Goal: Task Accomplishment & Management: Use online tool/utility

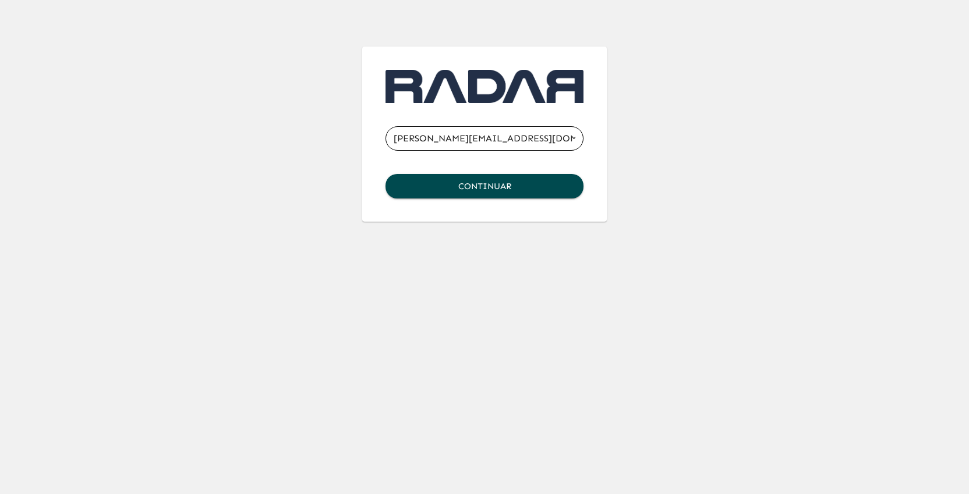
type input "[PERSON_NAME][EMAIL_ADDRESS][DOMAIN_NAME]"
click button "Continuar" at bounding box center [484, 186] width 198 height 24
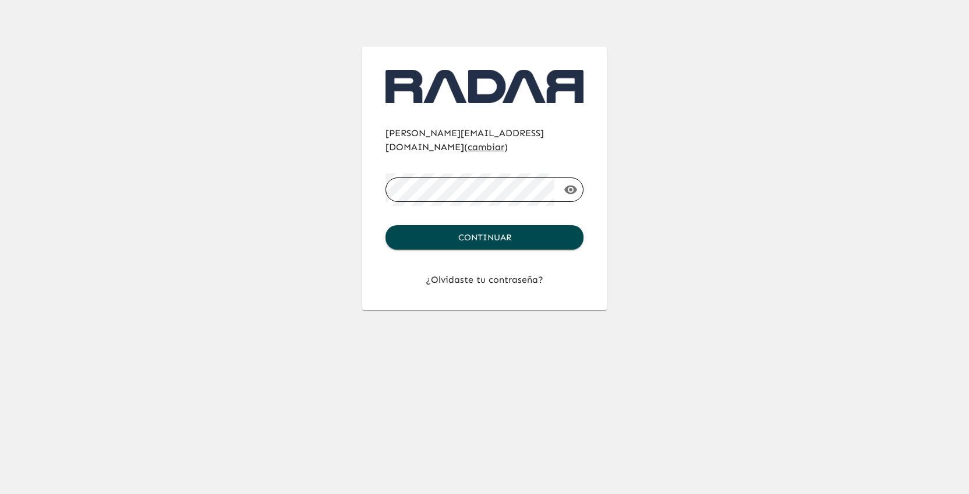
click at [385, 225] on button "Continuar" at bounding box center [484, 237] width 198 height 24
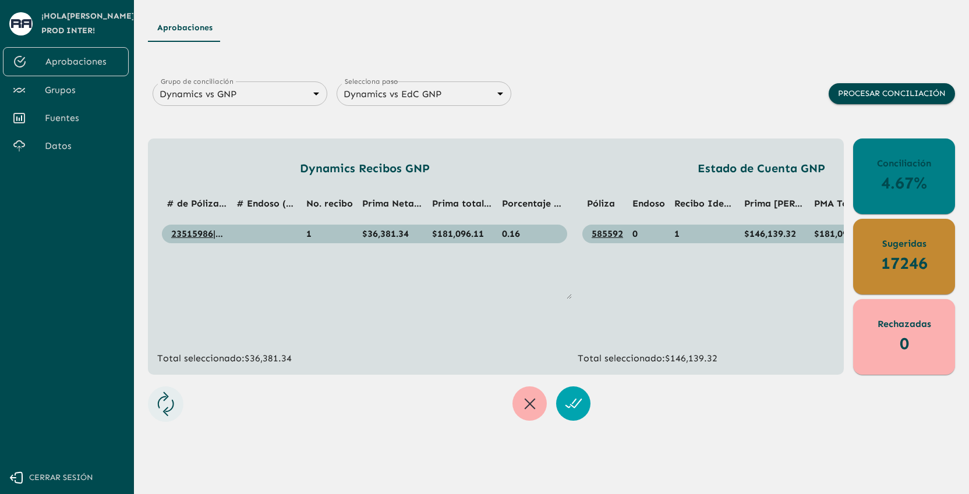
click at [54, 93] on span "Grupos" at bounding box center [82, 90] width 75 height 14
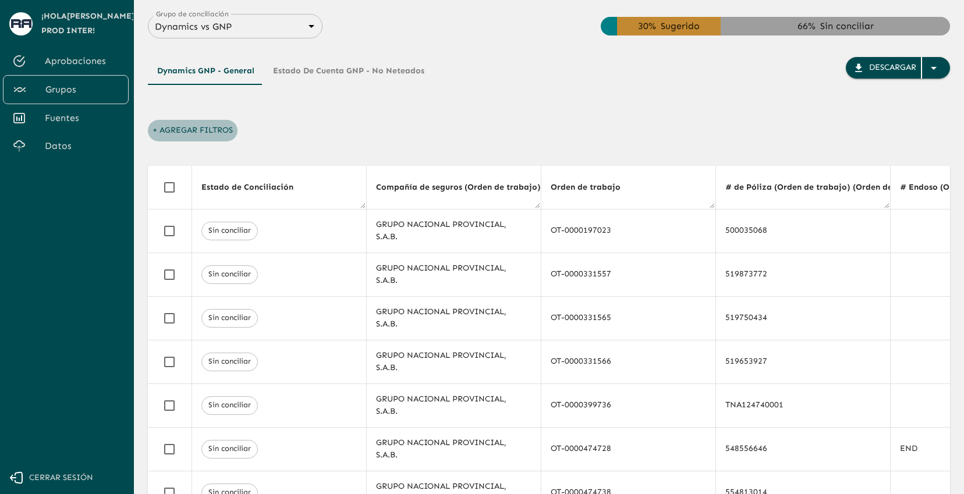
click at [194, 133] on button "+ Agregar Filtros" at bounding box center [193, 131] width 90 height 22
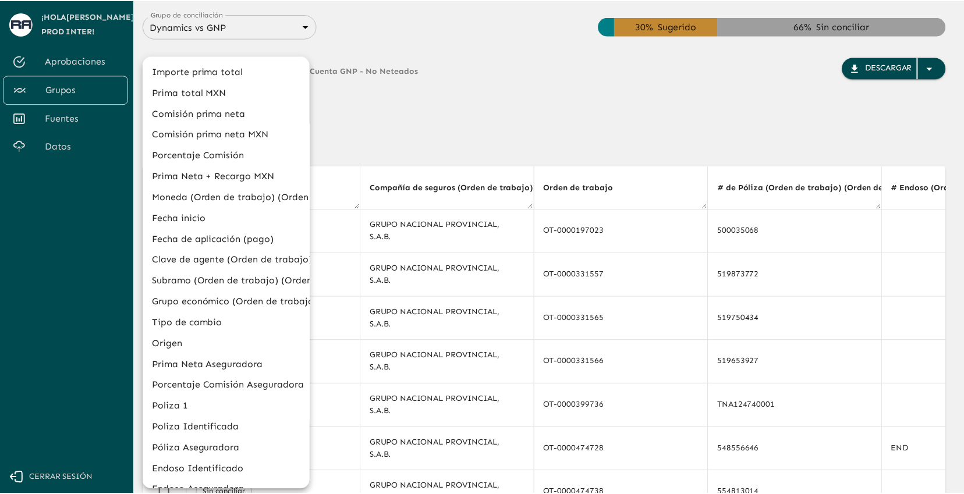
scroll to position [351, 0]
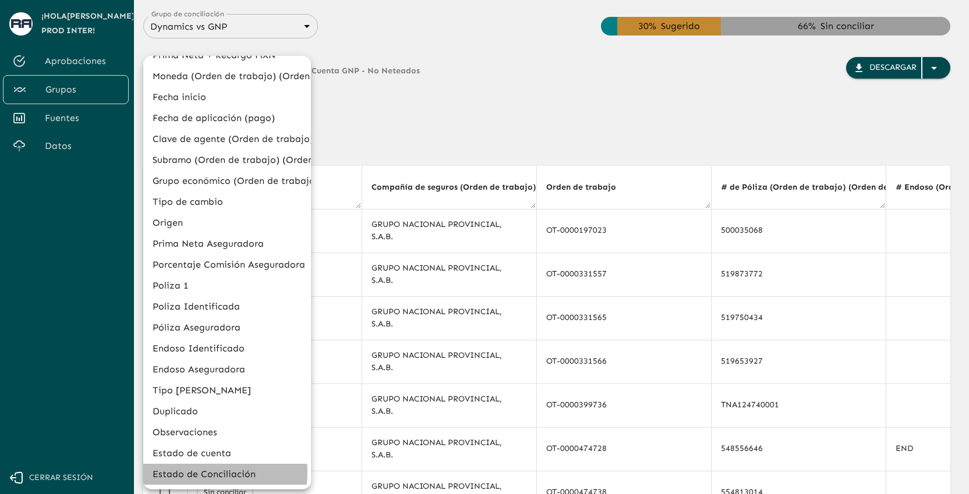
click at [209, 473] on li "Estado de Conciliación" at bounding box center [227, 474] width 168 height 21
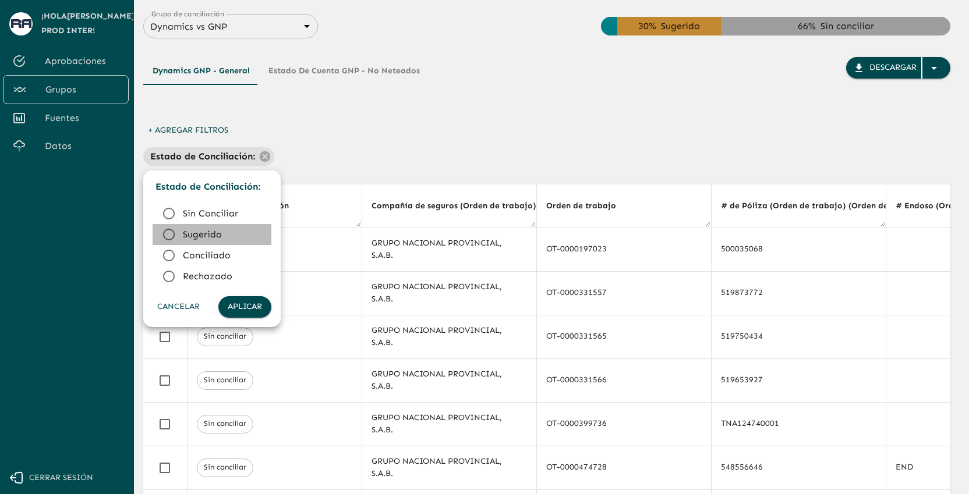
click at [213, 234] on span "Sugerido" at bounding box center [222, 235] width 79 height 14
click at [256, 305] on button "Aplicar" at bounding box center [244, 307] width 53 height 22
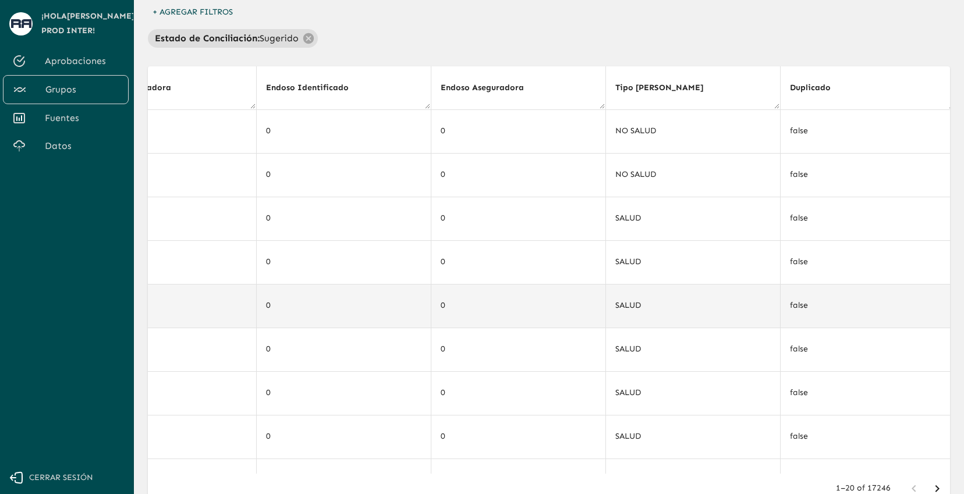
scroll to position [0, 5704]
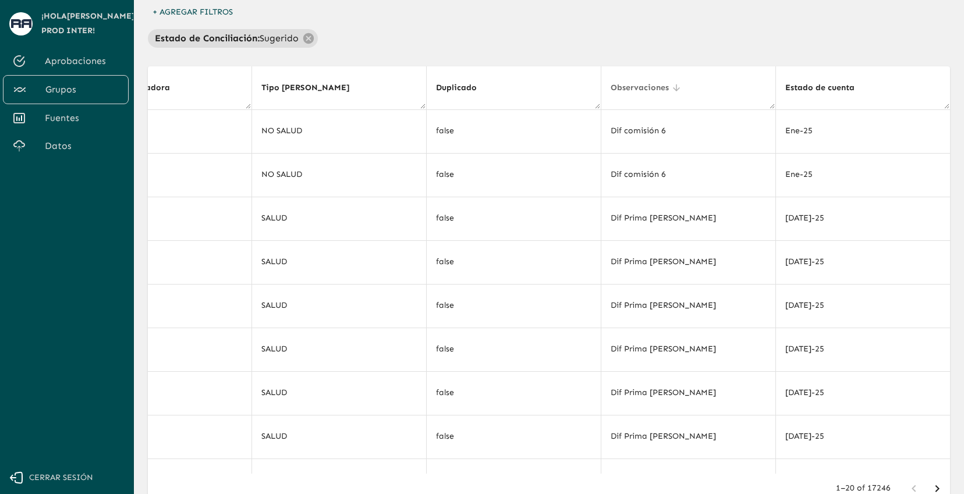
click at [671, 87] on icon at bounding box center [676, 88] width 10 height 10
click at [671, 90] on icon at bounding box center [676, 88] width 10 height 10
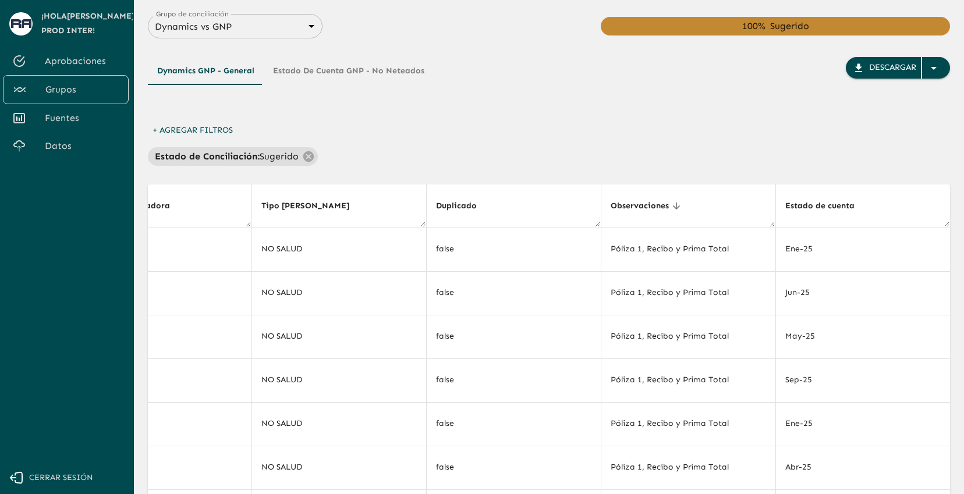
click at [226, 129] on button "+ Agregar Filtros" at bounding box center [193, 131] width 90 height 22
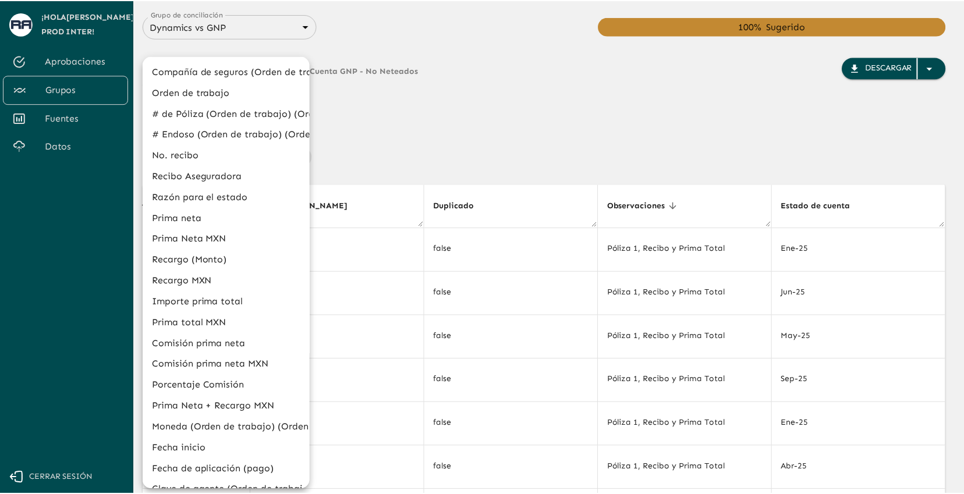
scroll to position [351, 0]
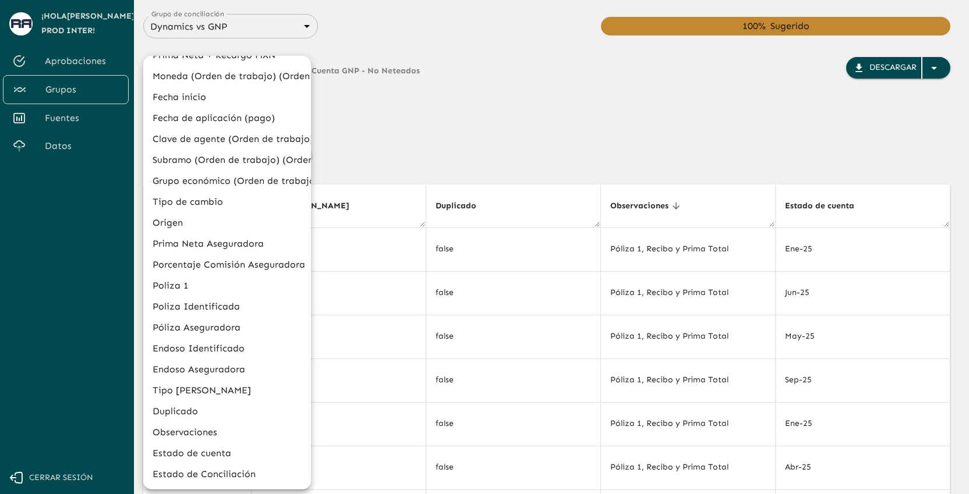
click at [200, 430] on li "Observaciones" at bounding box center [227, 432] width 168 height 21
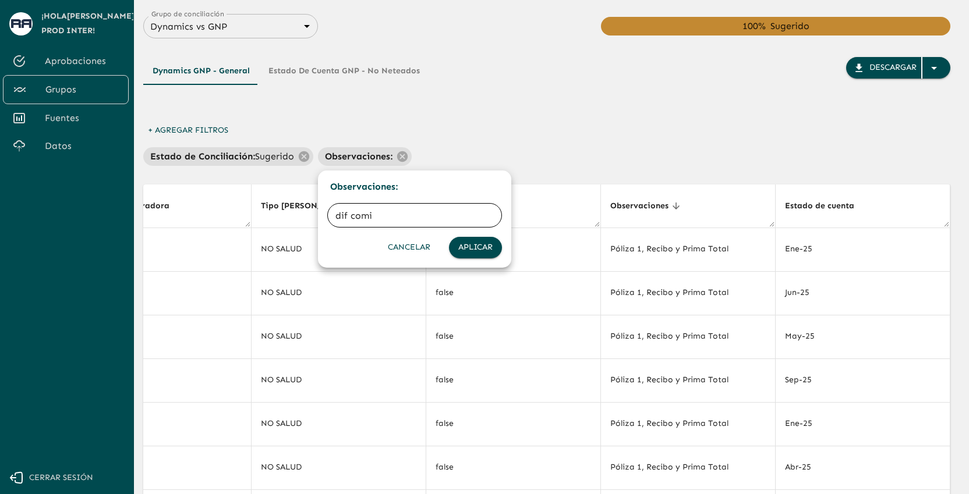
type input "dif com"
click button "Aplicar" at bounding box center [475, 248] width 53 height 22
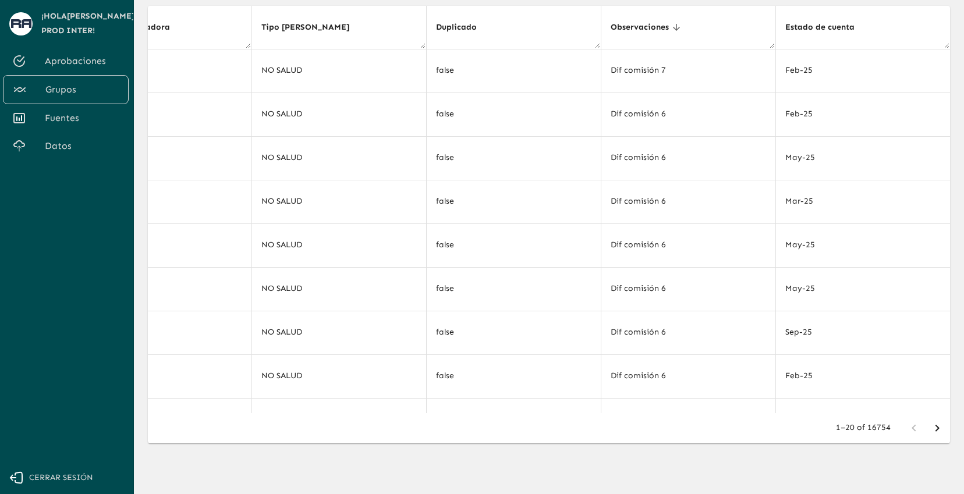
scroll to position [0, 0]
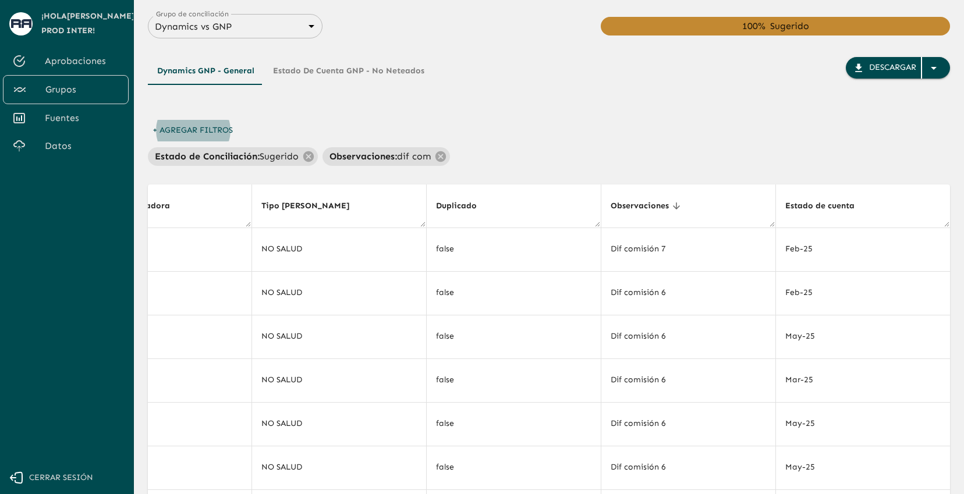
click at [215, 27] on body "Se están procesando los movimientos. Algunas acciones permanecerán deshabilitad…" at bounding box center [482, 247] width 964 height 494
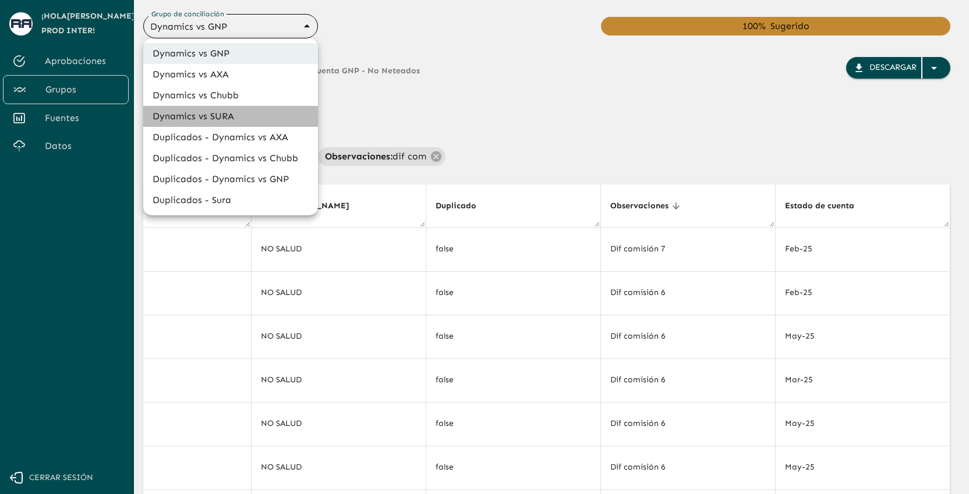
click at [215, 110] on li "Dynamics vs SURA" at bounding box center [230, 116] width 175 height 21
type input "68d558db3b2e539d2514dabf"
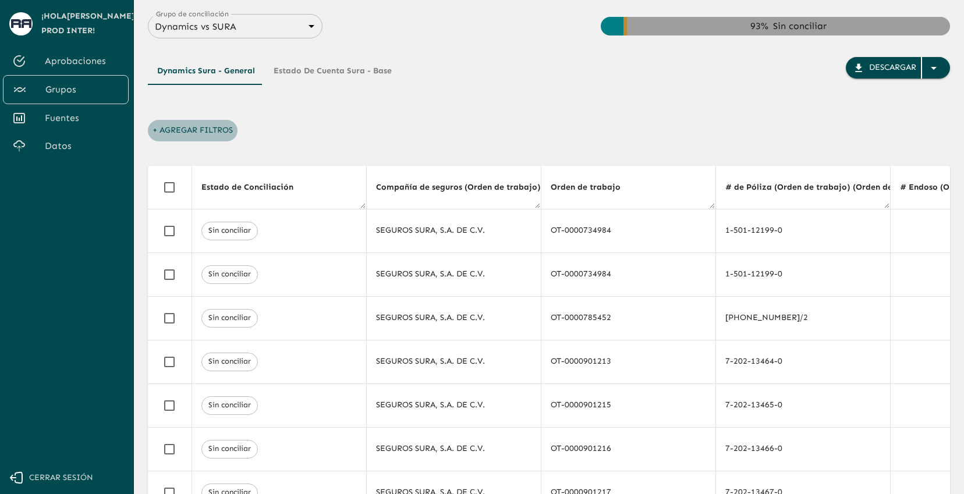
click at [217, 130] on button "+ Agregar Filtros" at bounding box center [193, 131] width 90 height 22
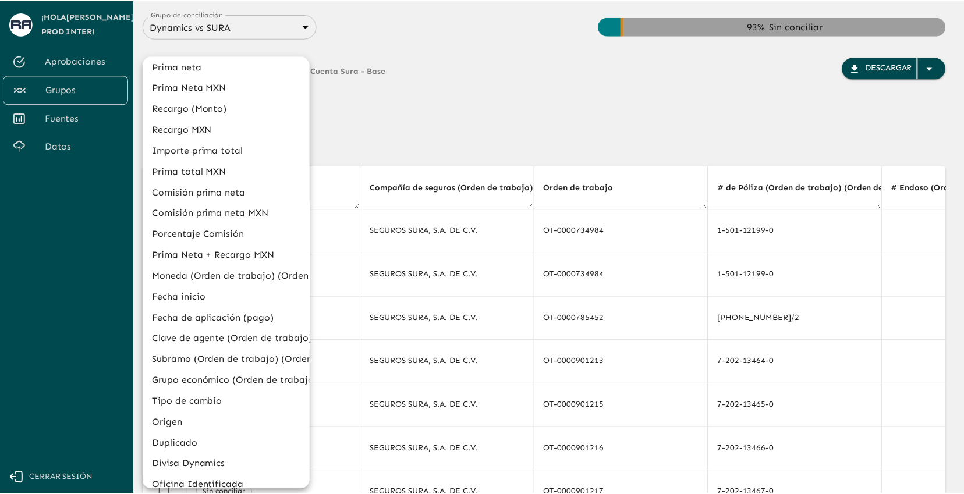
scroll to position [351, 0]
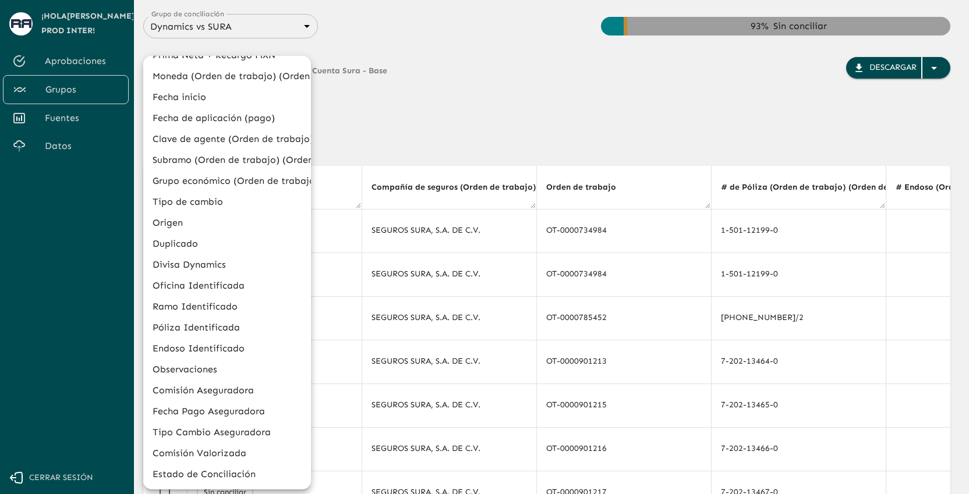
click at [235, 372] on li "Observaciones" at bounding box center [227, 369] width 168 height 21
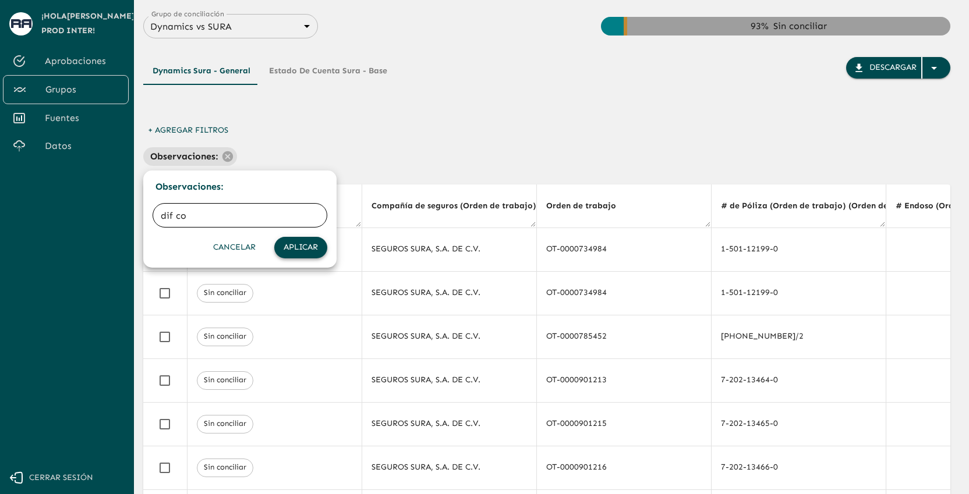
type input "dif com"
click button "Aplicar" at bounding box center [300, 248] width 53 height 22
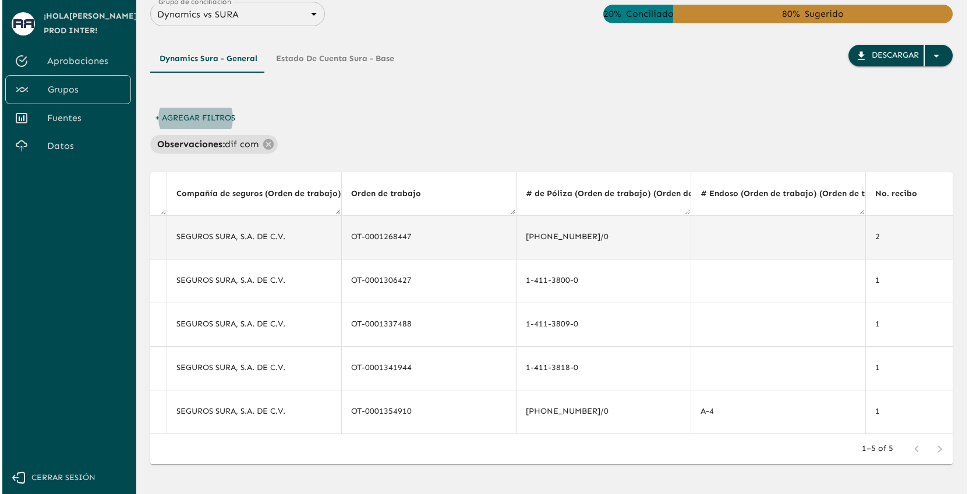
scroll to position [0, 0]
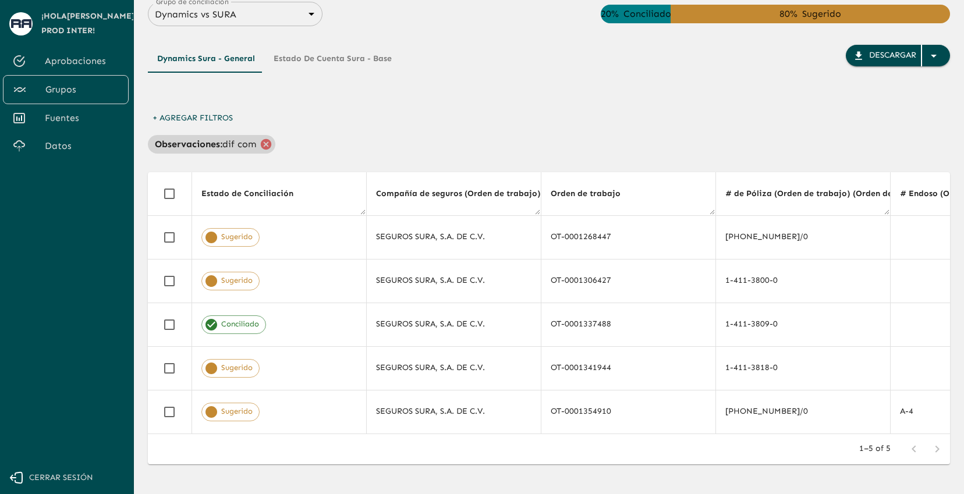
click at [264, 141] on icon at bounding box center [266, 144] width 10 height 10
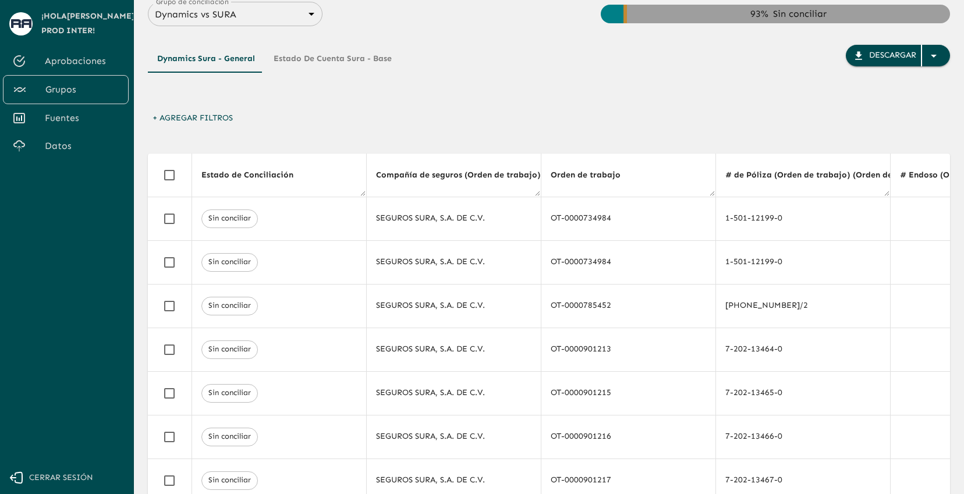
click at [388, 115] on div "+ Agregar Filtros" at bounding box center [549, 121] width 802 height 27
click at [76, 486] on button "Cerrar sesión" at bounding box center [64, 478] width 129 height 33
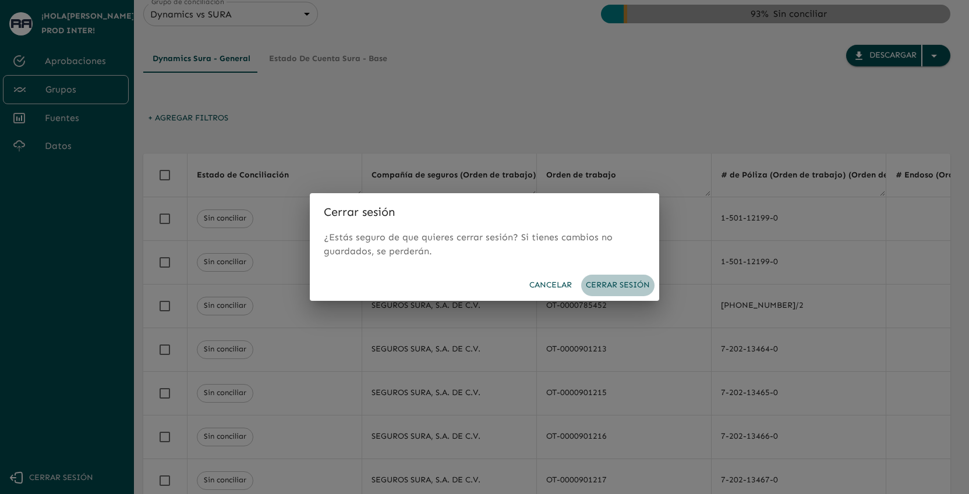
click at [598, 278] on button "Cerrar sesión" at bounding box center [617, 286] width 73 height 22
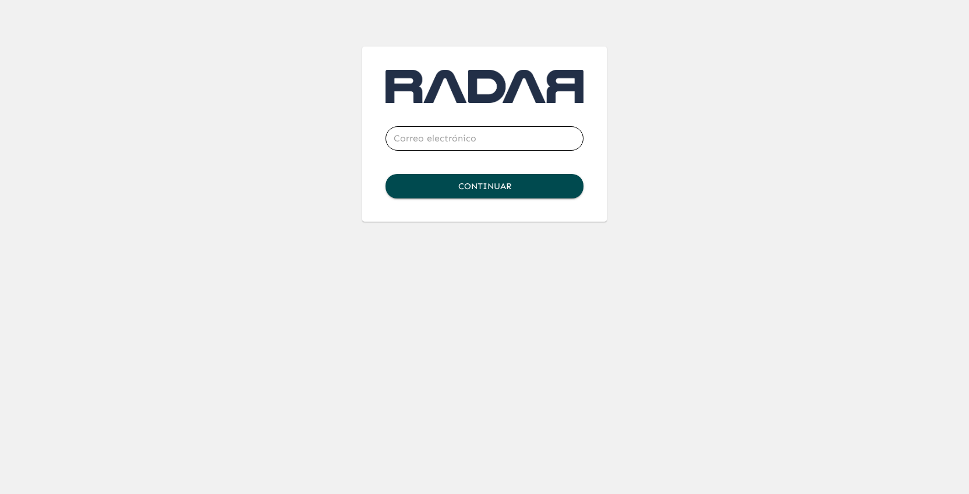
click at [455, 136] on input "email" at bounding box center [484, 138] width 198 height 33
type input "a"
click at [734, 26] on div "​ Continuar" at bounding box center [484, 111] width 671 height 222
